Goal: Information Seeking & Learning: Learn about a topic

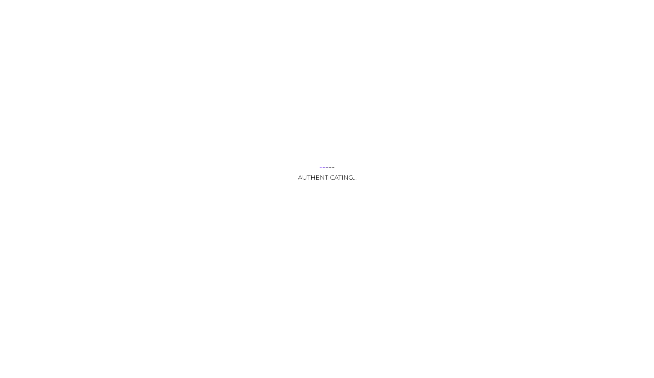
click at [324, 252] on div "Authenticating..." at bounding box center [327, 189] width 654 height 378
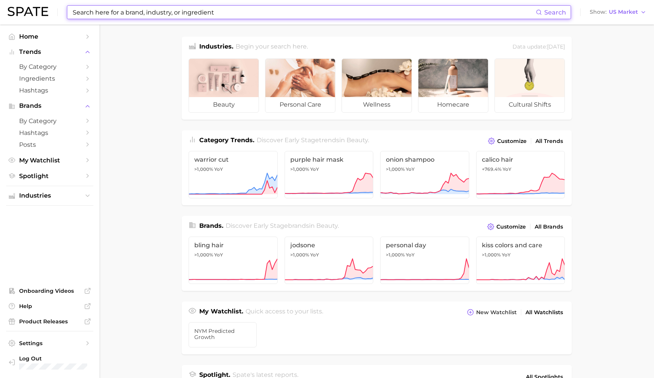
click at [170, 14] on input at bounding box center [304, 12] width 464 height 13
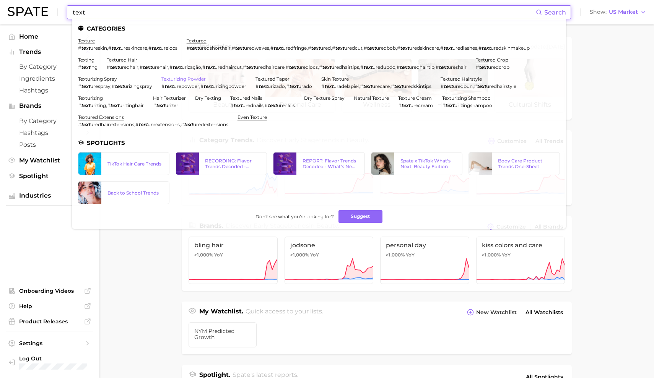
type input "text"
click at [161, 78] on link "texturizing powder" at bounding box center [183, 79] width 44 height 6
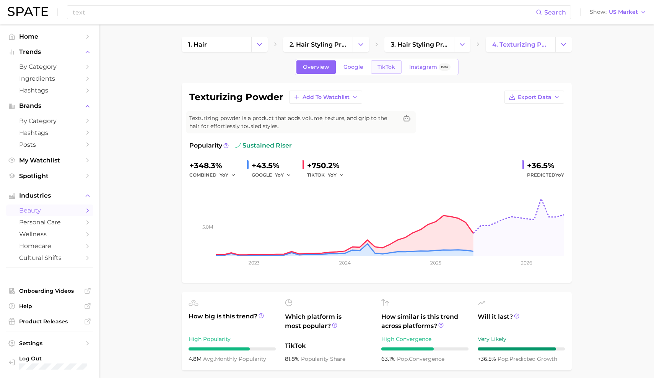
click at [380, 67] on span "TikTok" at bounding box center [386, 67] width 18 height 6
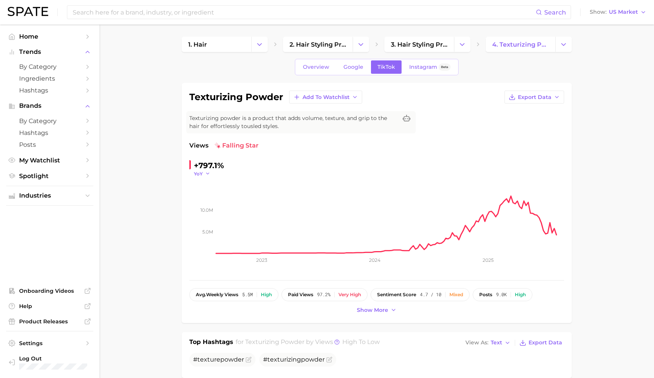
click at [197, 173] on span "YoY" at bounding box center [198, 173] width 9 height 6
click at [208, 210] on span "MoM" at bounding box center [204, 212] width 13 height 6
click at [198, 175] on span "MoM" at bounding box center [199, 173] width 11 height 6
click at [202, 189] on button "YoY" at bounding box center [236, 185] width 84 height 14
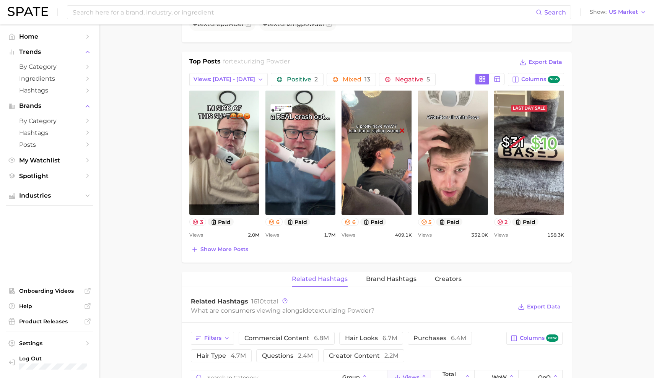
scroll to position [337, 0]
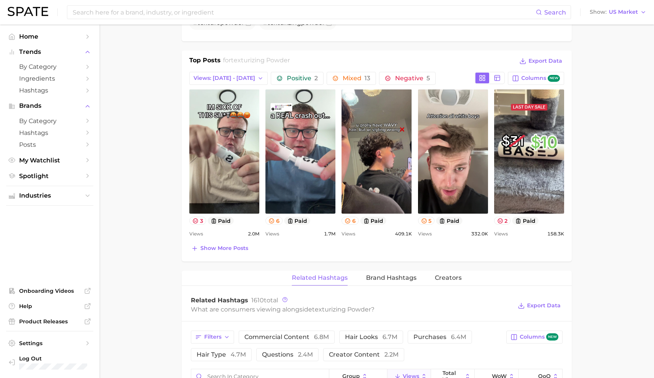
drag, startPoint x: 579, startPoint y: 242, endPoint x: 584, endPoint y: 271, distance: 28.7
click at [584, 271] on main "1. hair 2. hair styling products 3. hair styling products 4. texturizing powder…" at bounding box center [376, 241] width 554 height 1107
click at [604, 174] on main "1. hair 2. hair styling products 3. hair styling products 4. texturizing powder…" at bounding box center [376, 241] width 554 height 1107
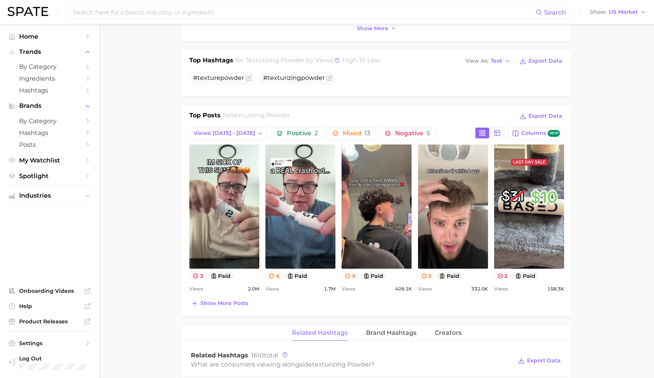
scroll to position [287, 0]
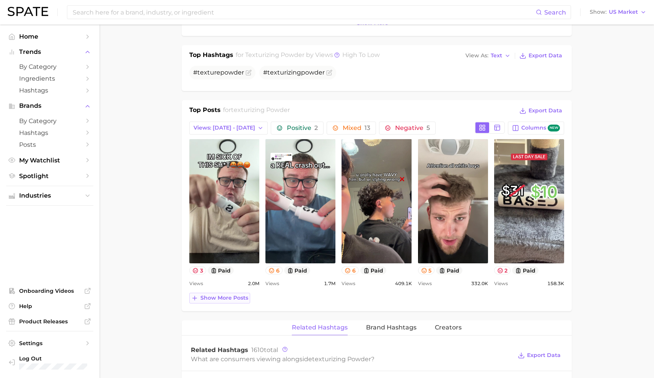
click at [237, 298] on span "Show more posts" at bounding box center [224, 298] width 48 height 6
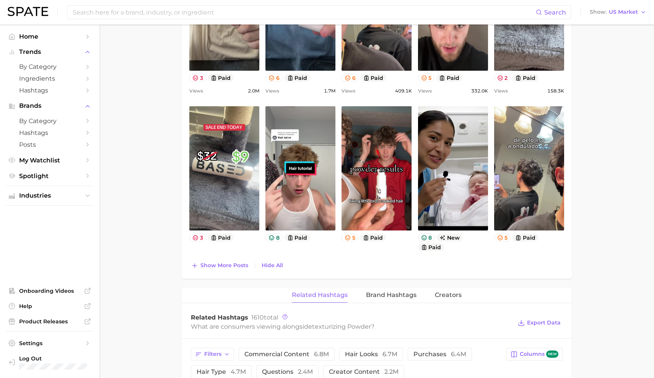
scroll to position [484, 0]
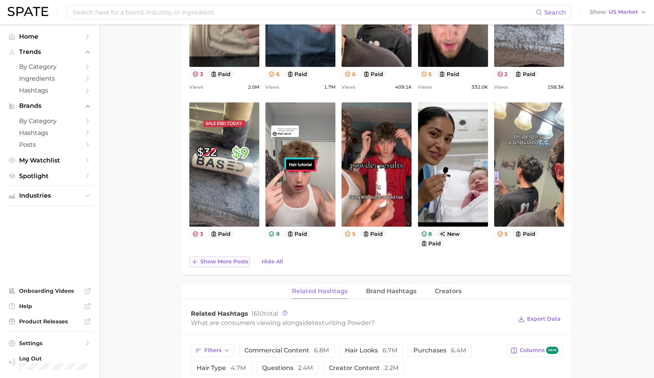
click at [221, 261] on span "Show more posts" at bounding box center [224, 261] width 48 height 6
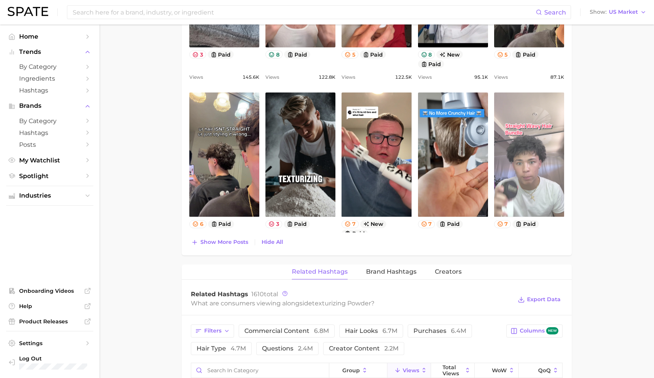
scroll to position [656, 0]
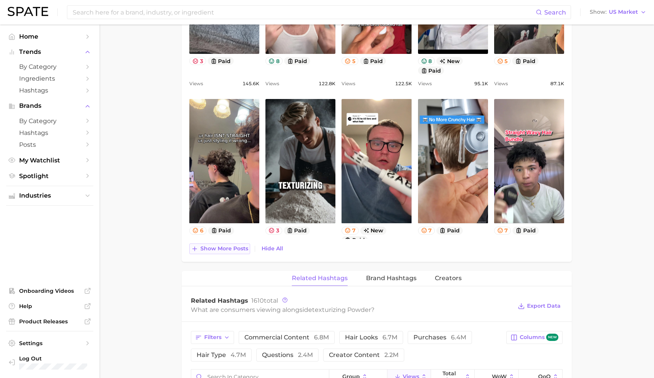
click at [232, 249] on span "Show more posts" at bounding box center [224, 248] width 48 height 6
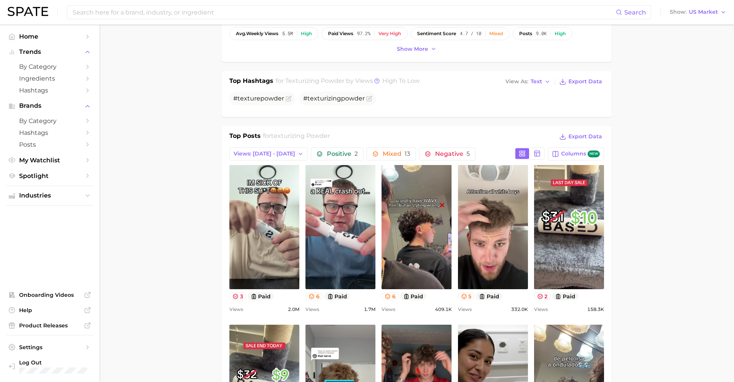
scroll to position [265, 0]
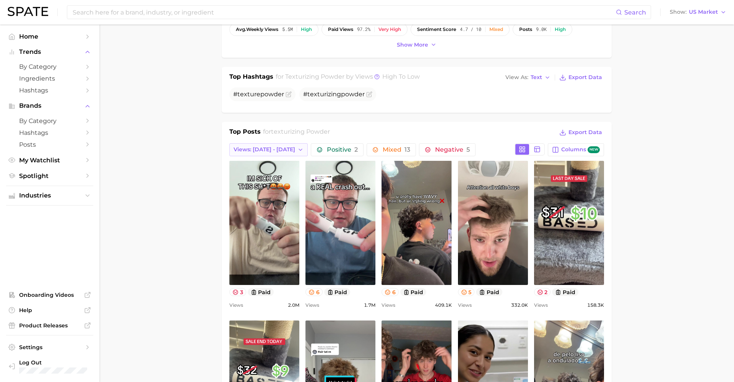
click at [270, 153] on span "Views: [DATE] - [DATE]" at bounding box center [265, 149] width 62 height 6
click at [258, 190] on span "Total Views" at bounding box center [248, 191] width 31 height 6
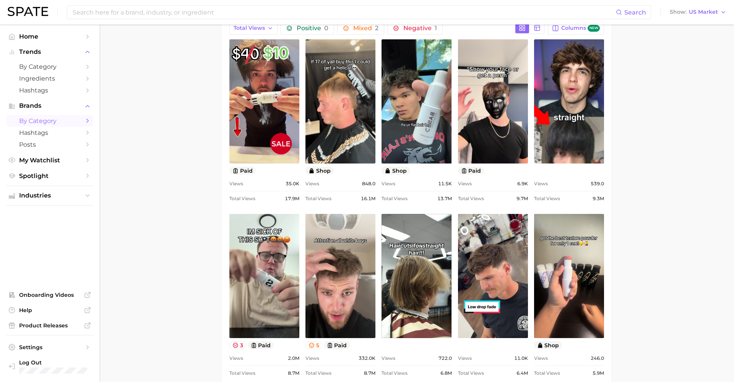
scroll to position [386, 0]
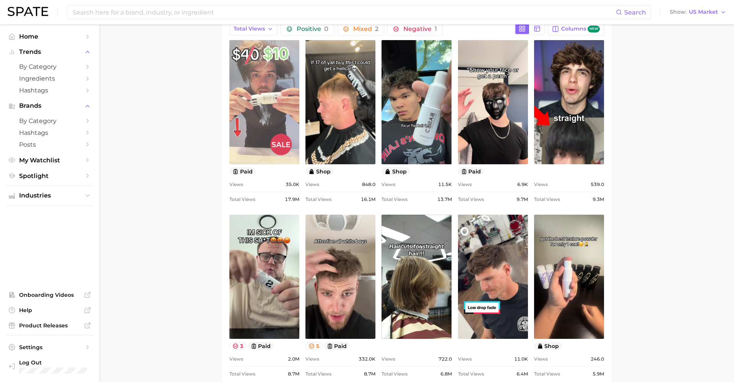
click at [268, 138] on link "view post on TikTok" at bounding box center [264, 102] width 70 height 124
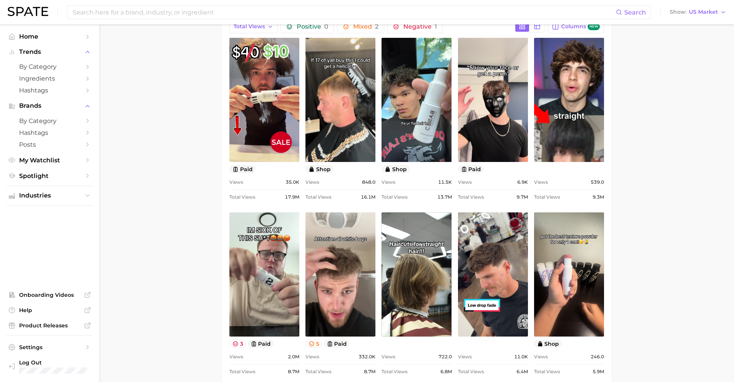
scroll to position [389, 0]
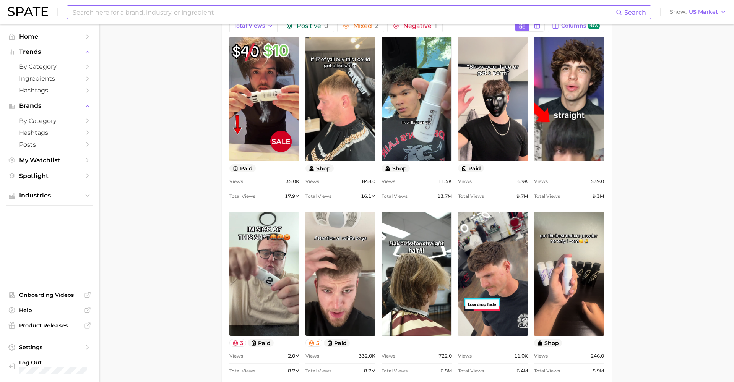
click at [183, 13] on input at bounding box center [344, 12] width 544 height 13
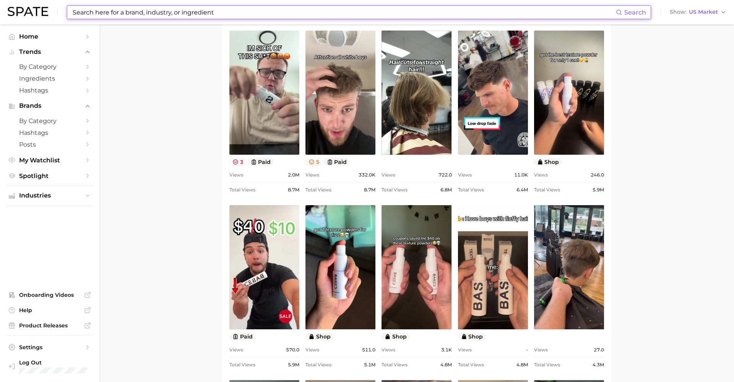
scroll to position [474, 0]
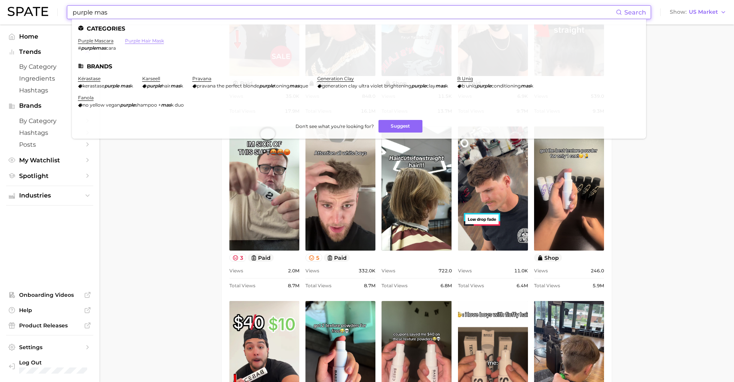
type input "purple mas"
click at [148, 40] on link "purple hair mask" at bounding box center [144, 41] width 39 height 6
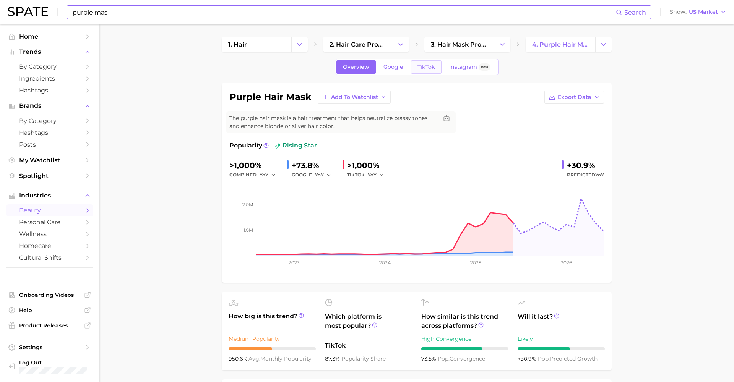
click at [428, 71] on link "TikTok" at bounding box center [426, 66] width 31 height 13
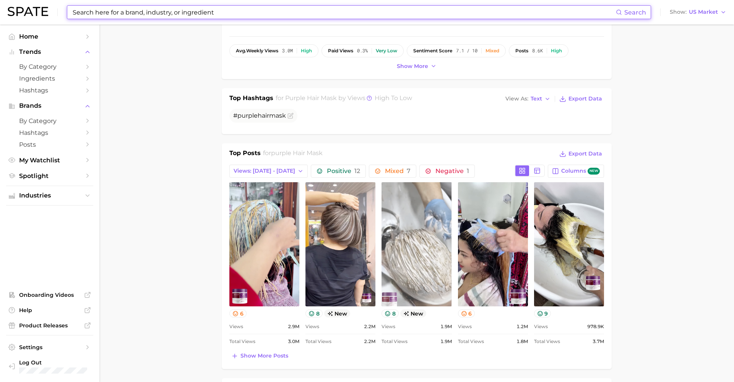
scroll to position [246, 0]
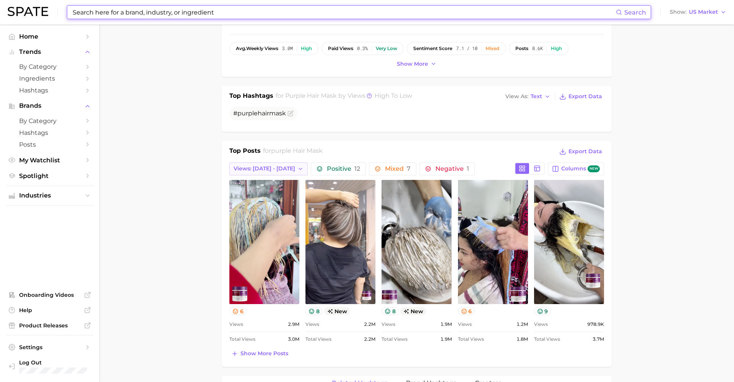
click at [276, 168] on span "Views: [DATE] - [DATE]" at bounding box center [265, 169] width 62 height 6
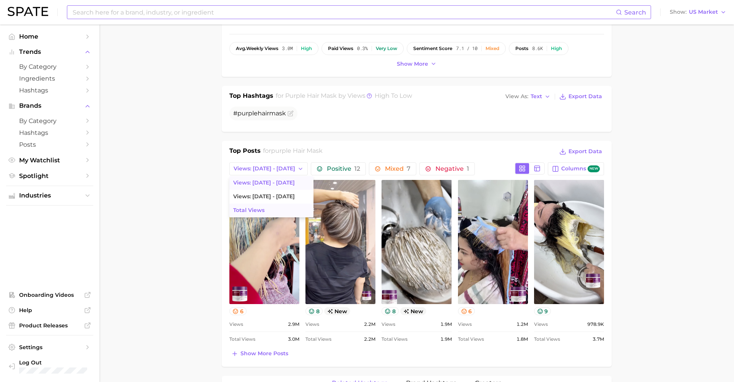
click at [263, 215] on button "Total Views" at bounding box center [271, 211] width 84 height 14
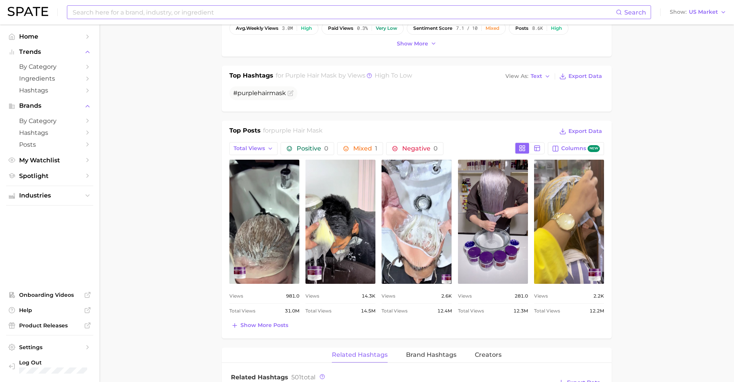
scroll to position [272, 0]
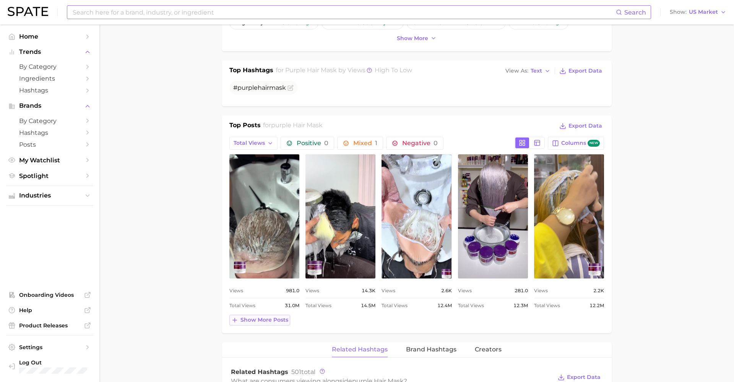
click at [248, 323] on span "Show more posts" at bounding box center [264, 320] width 48 height 6
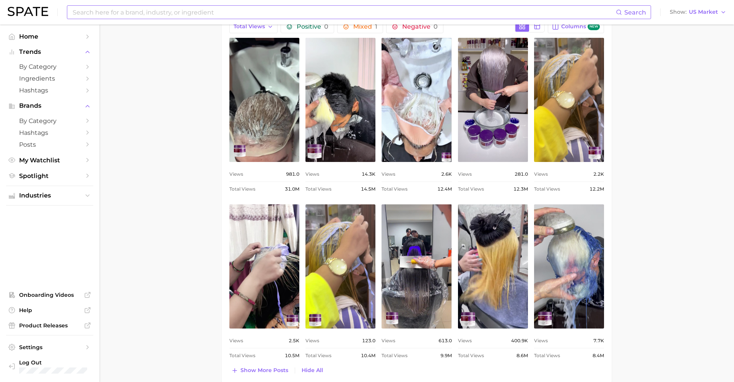
scroll to position [390, 0]
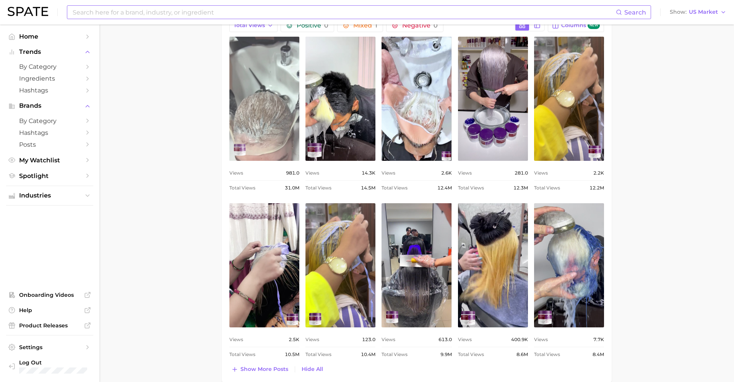
click at [250, 127] on link "view post on TikTok" at bounding box center [264, 99] width 70 height 124
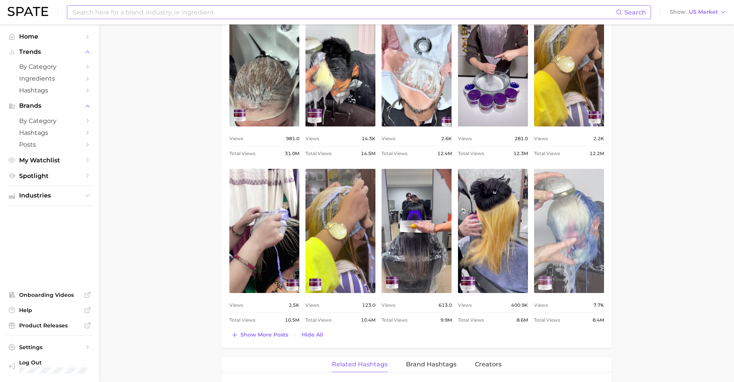
scroll to position [432, 0]
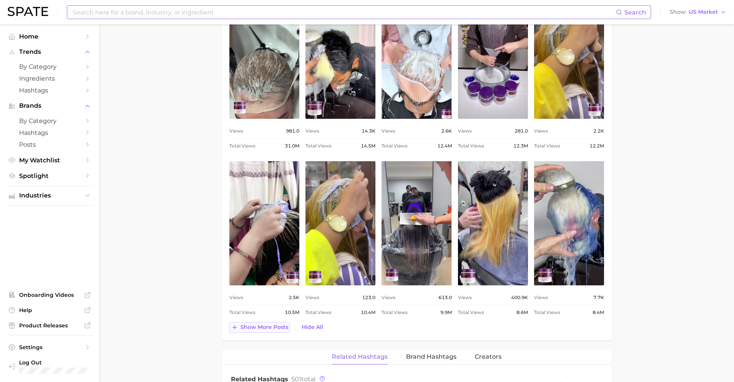
click at [245, 326] on span "Show more posts" at bounding box center [264, 327] width 48 height 6
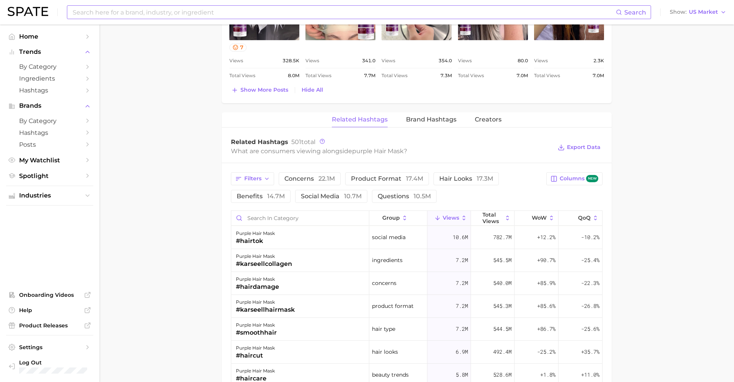
scroll to position [753, 0]
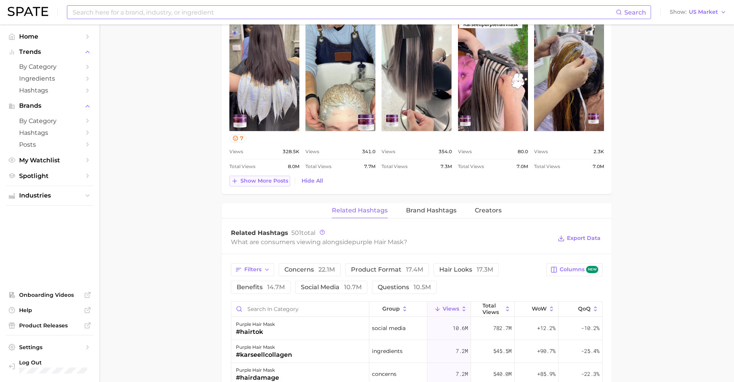
click at [250, 179] on span "Show more posts" at bounding box center [264, 181] width 48 height 6
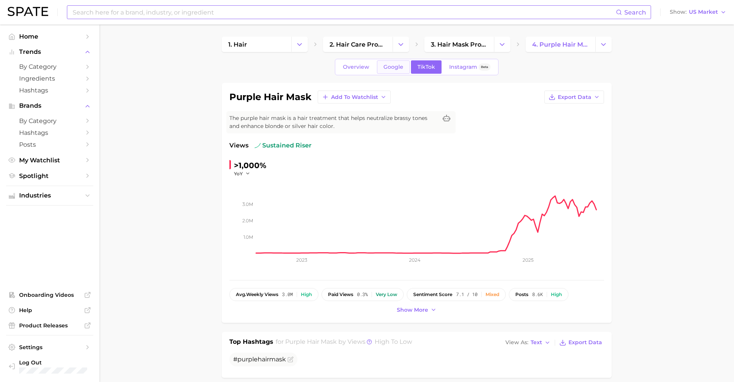
scroll to position [0, 0]
click at [457, 67] on span "Instagram" at bounding box center [463, 67] width 28 height 6
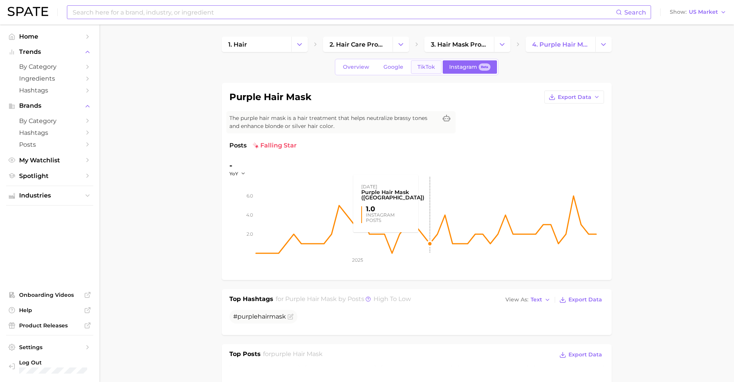
click at [425, 65] on span "TikTok" at bounding box center [426, 67] width 18 height 6
